Goal: Find contact information: Find contact information

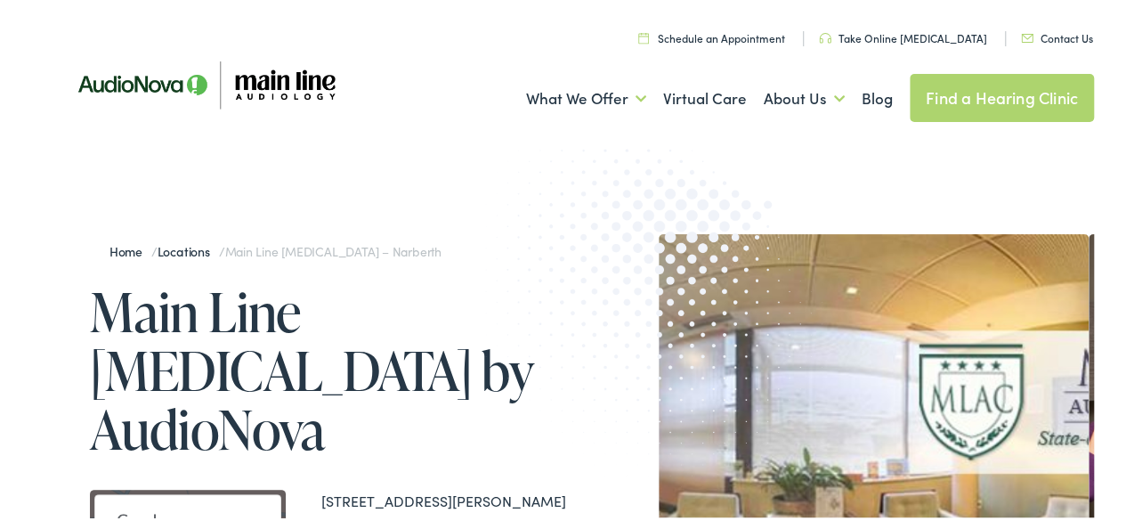
click at [1038, 39] on link "Contact Us" at bounding box center [1057, 35] width 72 height 15
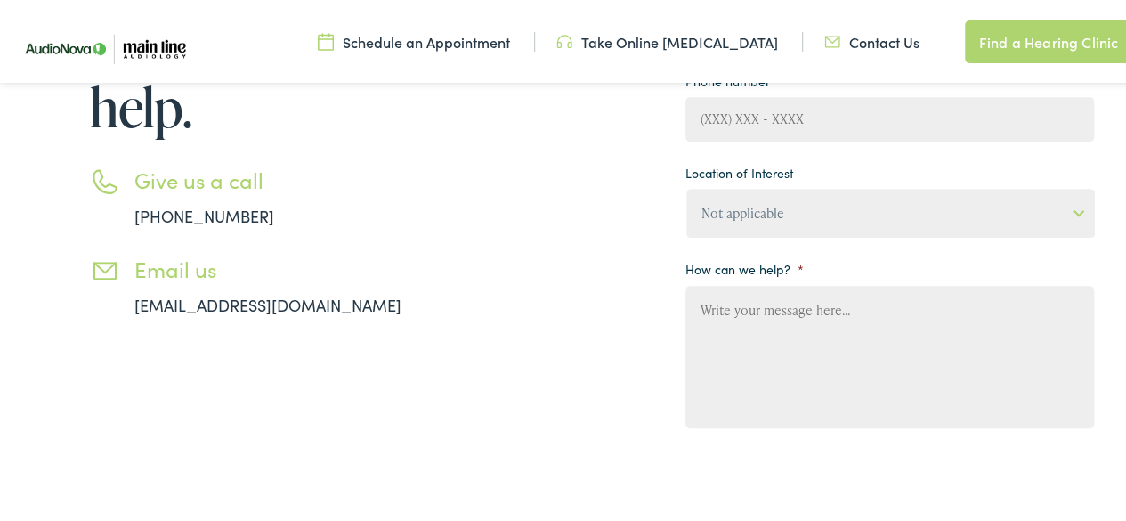
scroll to position [402, 0]
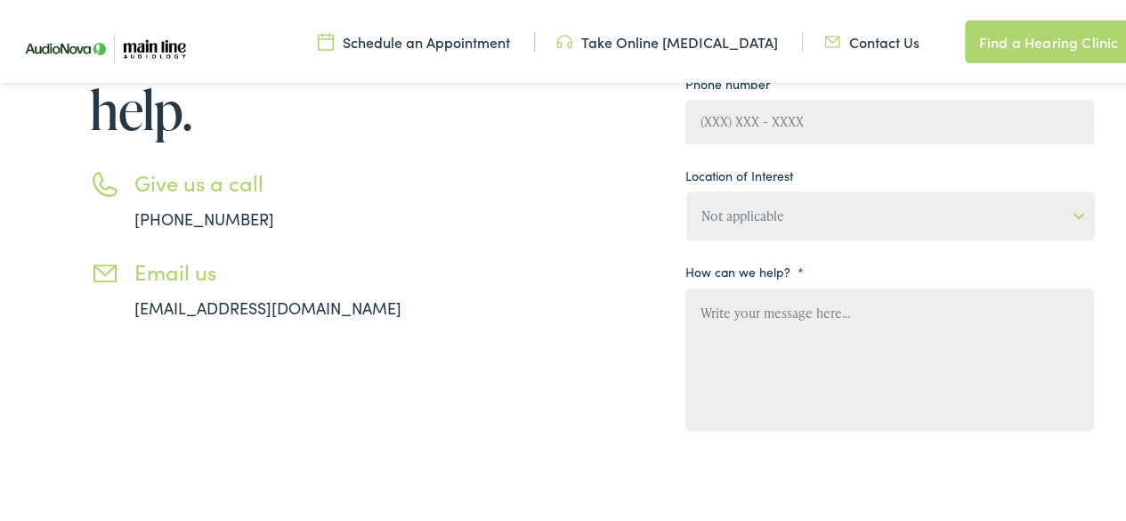
drag, startPoint x: 1139, startPoint y: 92, endPoint x: 1139, endPoint y: 219, distance: 127.3
click at [1125, 219] on html "Contact Main Line [MEDICAL_DATA] for Hearing Aid and Care Skip to Main Content …" at bounding box center [570, 377] width 1140 height 1558
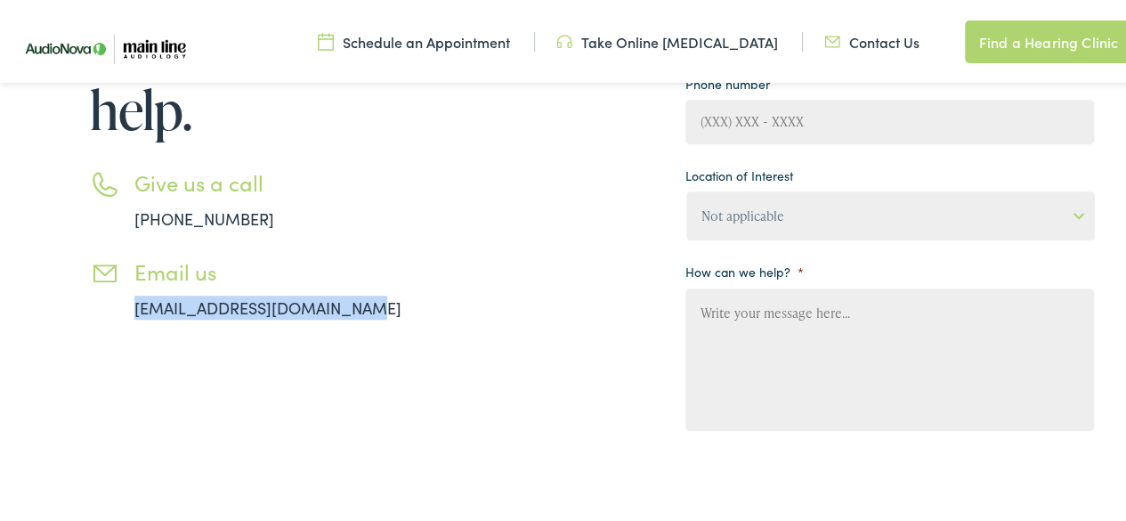
drag, startPoint x: 353, startPoint y: 312, endPoint x: 92, endPoint y: 333, distance: 262.6
click at [92, 333] on div "Need help? Have a question? We’re here to help. Give us a call [PHONE_NUMBER] E…" at bounding box center [250, 243] width 410 height 772
copy link "[EMAIL_ADDRESS][DOMAIN_NAME]"
